Goal: Check status: Check status

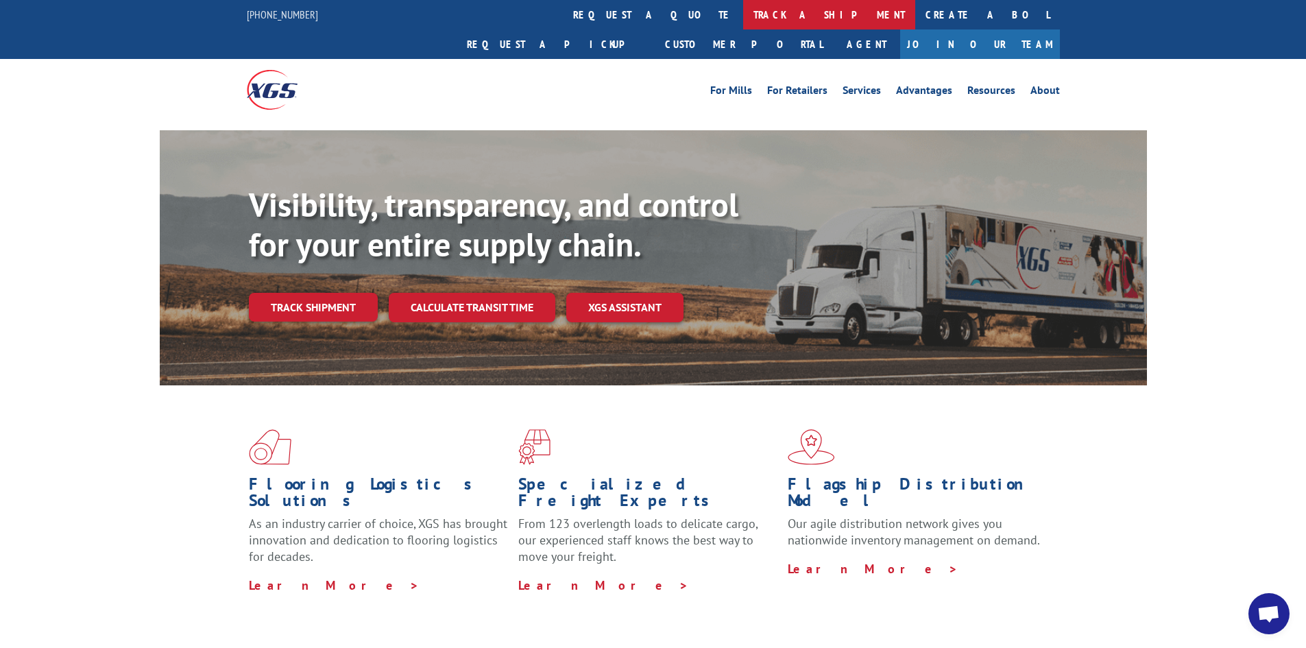
click at [743, 16] on link "track a shipment" at bounding box center [829, 14] width 172 height 29
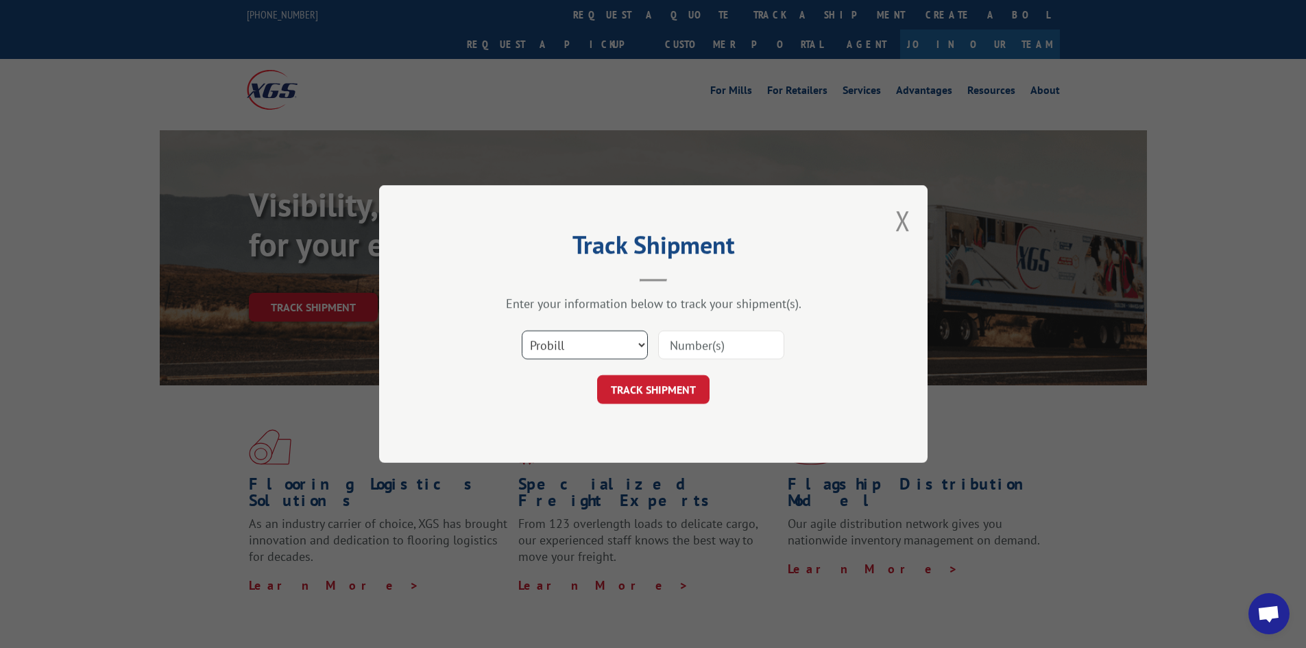
click at [638, 350] on select "Select category... Probill BOL PO" at bounding box center [585, 345] width 126 height 29
select select "po"
click at [522, 331] on select "Select category... Probill BOL PO" at bounding box center [585, 345] width 126 height 29
click at [702, 347] on input at bounding box center [721, 345] width 126 height 29
paste input "63554755"
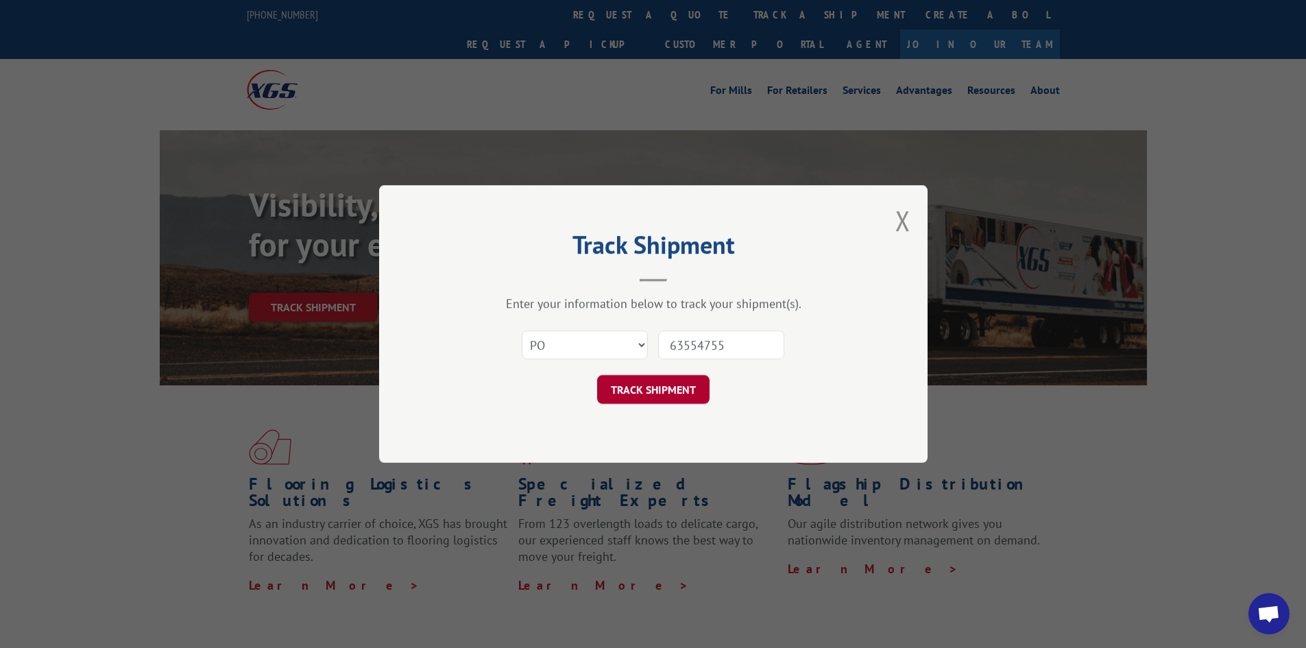
type input "63554755"
click at [636, 392] on button "TRACK SHIPMENT" at bounding box center [653, 389] width 112 height 29
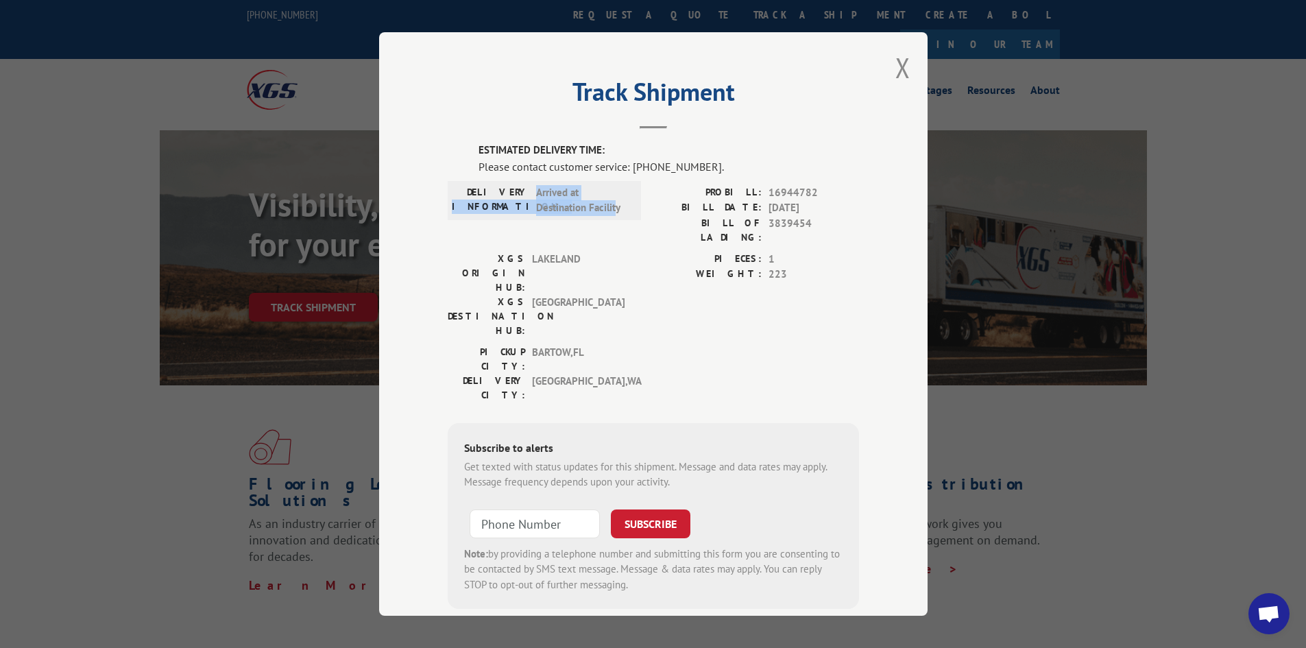
drag, startPoint x: 587, startPoint y: 208, endPoint x: 524, endPoint y: 194, distance: 64.7
click at [524, 194] on div "DELIVERY INFORMATION: Arrived at Destination Facility" at bounding box center [544, 200] width 185 height 31
click at [603, 215] on span "Arrived at Destination Facility" at bounding box center [582, 200] width 93 height 31
drag, startPoint x: 626, startPoint y: 167, endPoint x: 698, endPoint y: 167, distance: 72.0
click at [698, 167] on div "Please contact customer service: [PHONE_NUMBER]." at bounding box center [669, 166] width 381 height 16
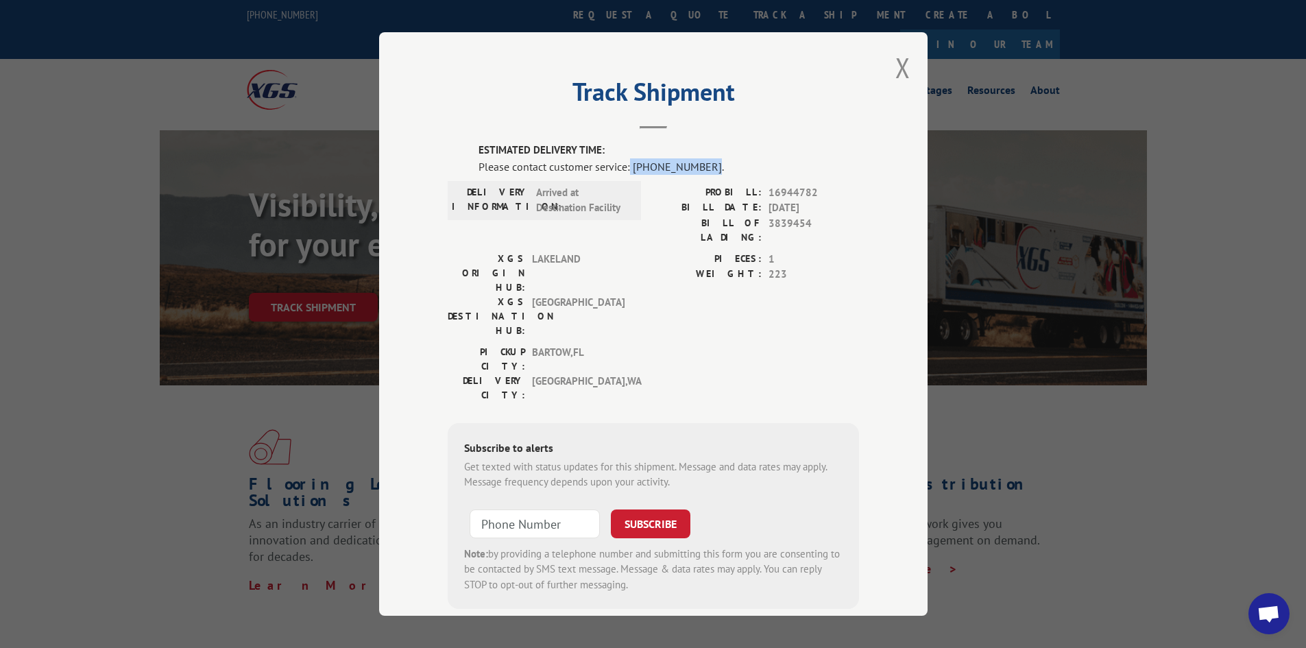
copy div "[PHONE_NUMBER]"
click at [669, 193] on label "PROBILL:" at bounding box center [708, 193] width 108 height 16
